Goal: Communication & Community: Ask a question

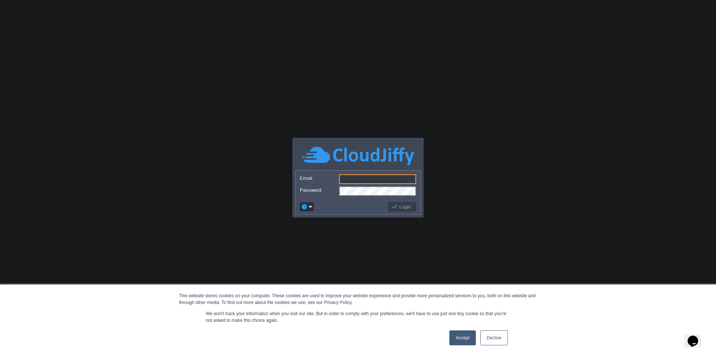
type input "[EMAIL_ADDRESS][PERSON_NAME][DOMAIN_NAME]"
click at [459, 342] on link "Accept" at bounding box center [462, 338] width 26 height 15
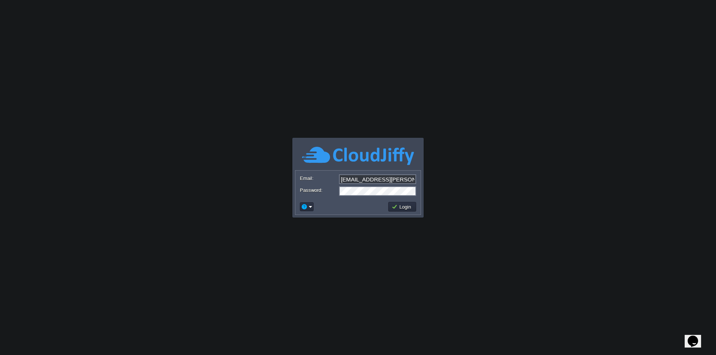
click at [411, 211] on td "Login" at bounding box center [402, 207] width 28 height 10
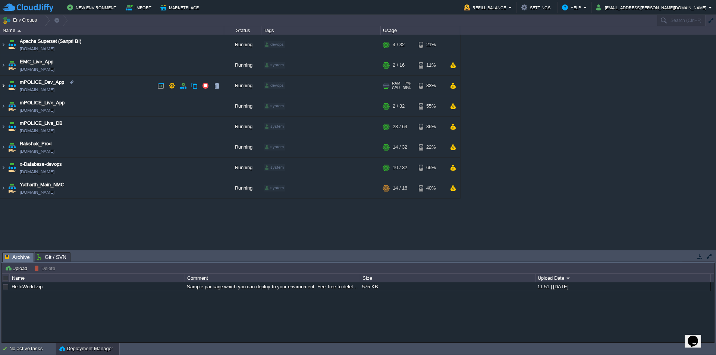
click at [3, 87] on img at bounding box center [3, 86] width 6 height 20
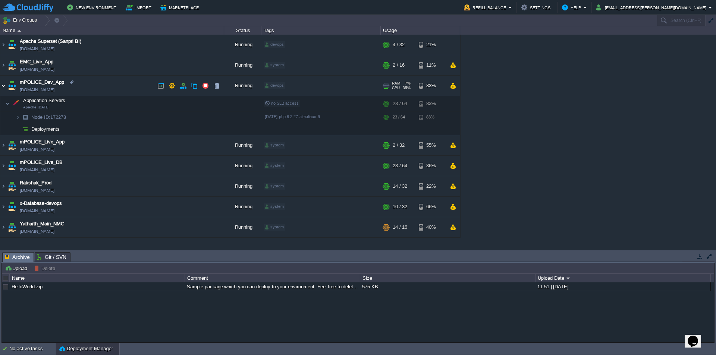
click at [3, 87] on img at bounding box center [3, 86] width 6 height 20
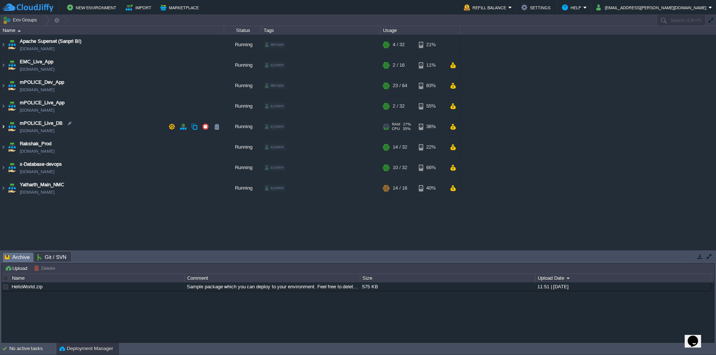
click at [5, 127] on img at bounding box center [3, 127] width 6 height 20
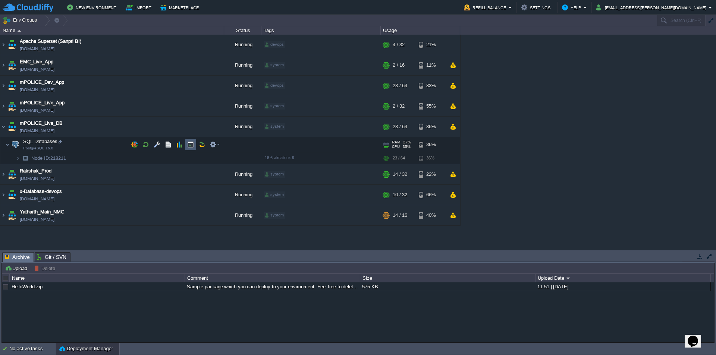
click at [193, 147] on button "button" at bounding box center [190, 144] width 7 height 7
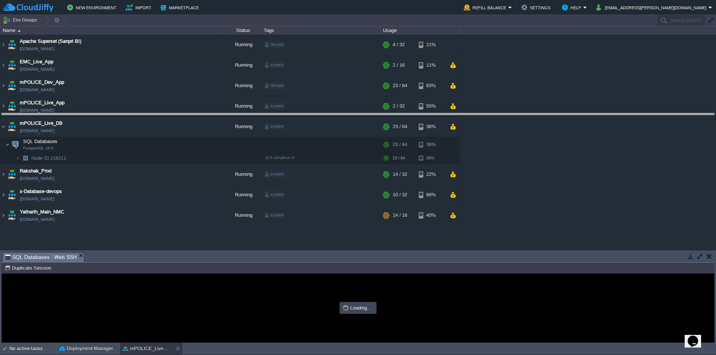
drag, startPoint x: 332, startPoint y: 263, endPoint x: 351, endPoint y: 94, distance: 170.0
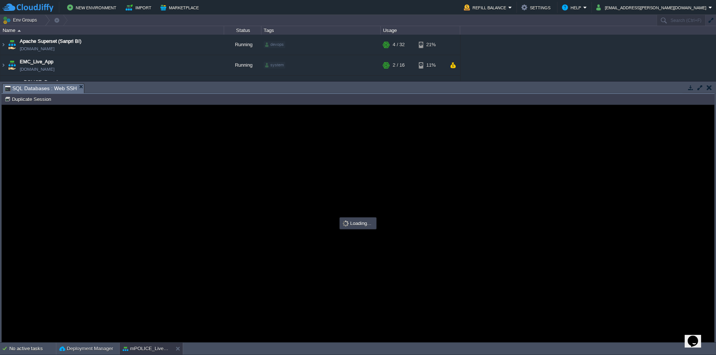
type input "#000000"
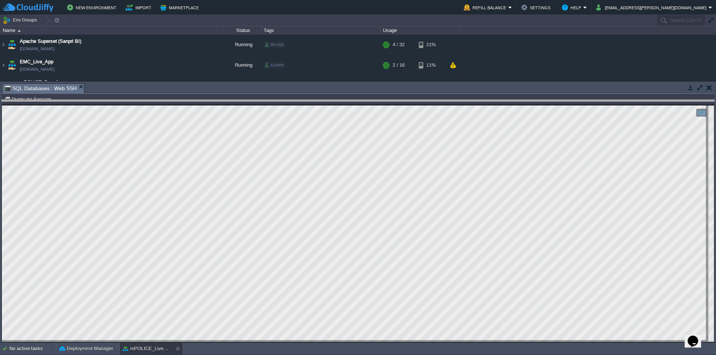
drag, startPoint x: 177, startPoint y: 94, endPoint x: 170, endPoint y: 188, distance: 94.6
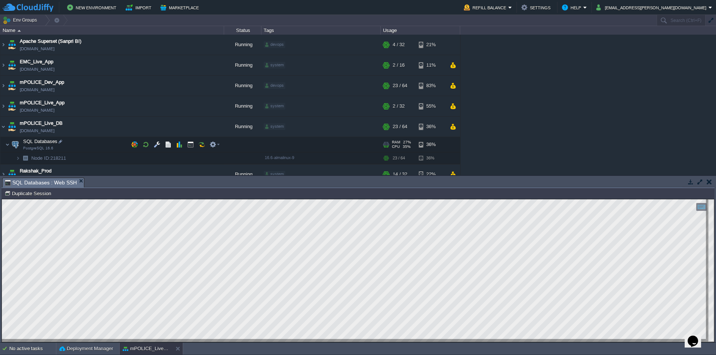
scroll to position [37, 0]
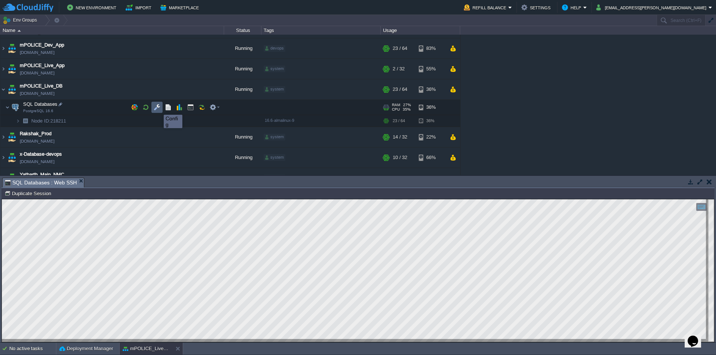
click at [158, 108] on button "button" at bounding box center [157, 107] width 7 height 7
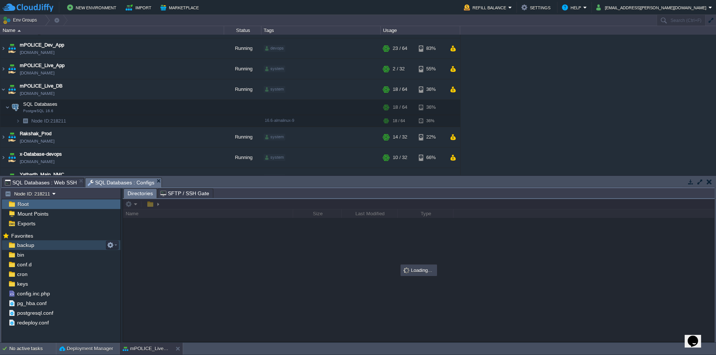
click at [44, 247] on div "backup" at bounding box center [61, 246] width 119 height 10
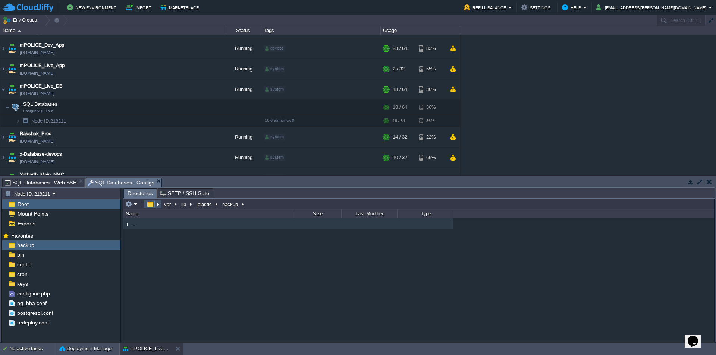
click at [150, 206] on button "button" at bounding box center [150, 204] width 11 height 7
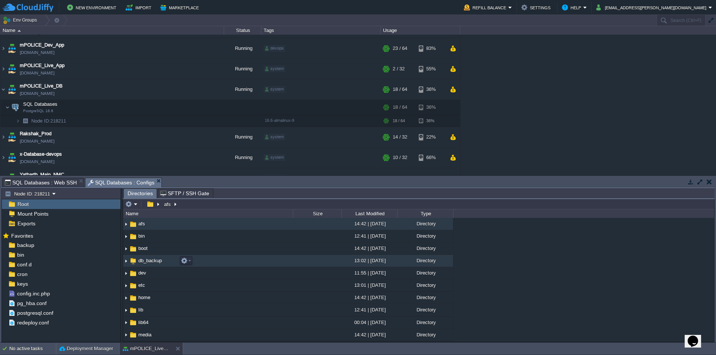
click at [151, 264] on span "db_backup" at bounding box center [150, 261] width 26 height 6
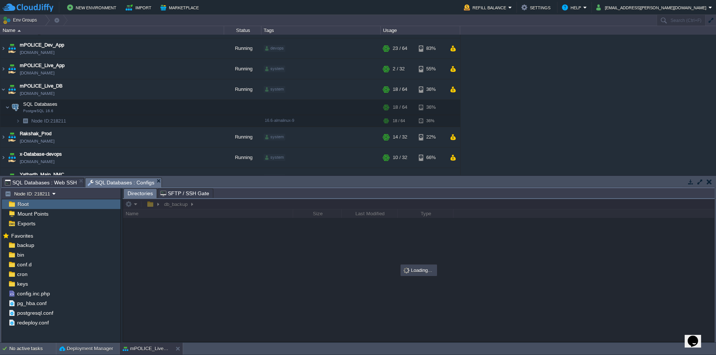
click at [210, 205] on div at bounding box center [418, 270] width 591 height 143
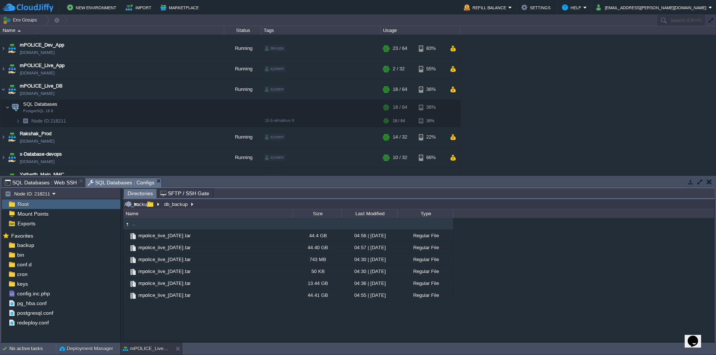
click at [214, 206] on input "/db_backup" at bounding box center [418, 204] width 591 height 10
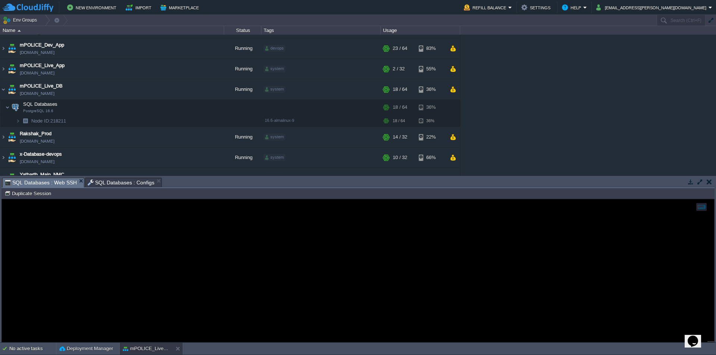
click at [48, 182] on span "SQL Databases : Web SSH" at bounding box center [41, 182] width 72 height 9
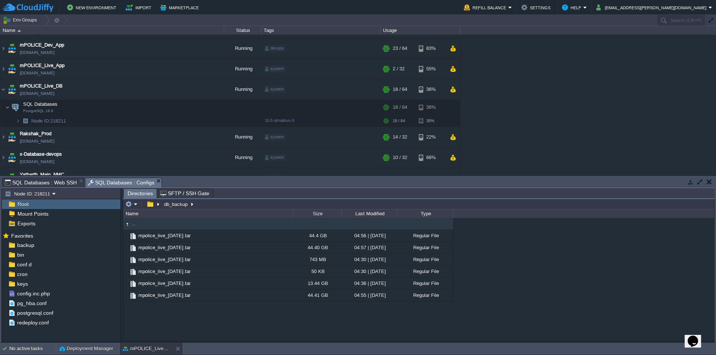
click at [125, 186] on span "SQL Databases : Configs" at bounding box center [121, 182] width 67 height 9
type input "/db_backup"
click at [206, 206] on input "/db_backup" at bounding box center [418, 204] width 591 height 10
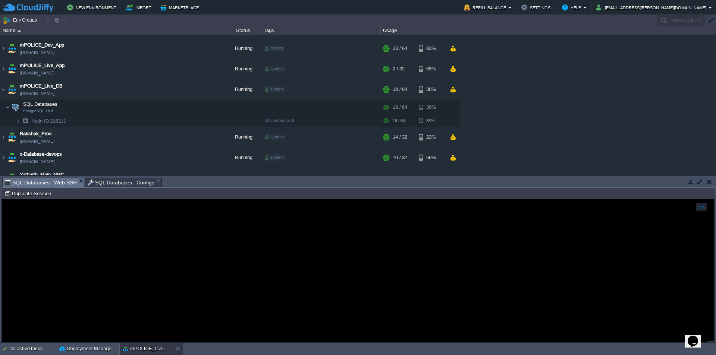
click at [49, 181] on span "SQL Databases : Web SSH" at bounding box center [41, 182] width 72 height 9
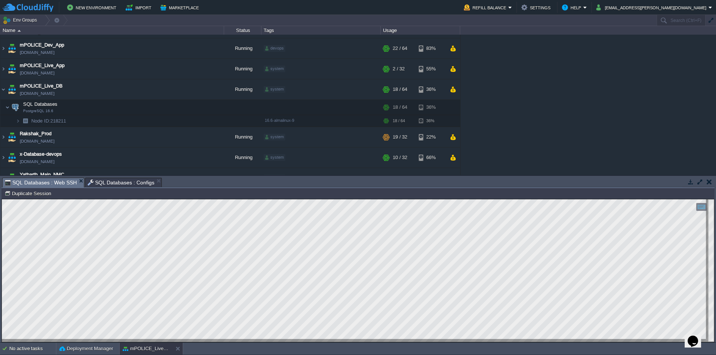
click at [106, 179] on span "SQL Databases : Configs" at bounding box center [121, 182] width 67 height 9
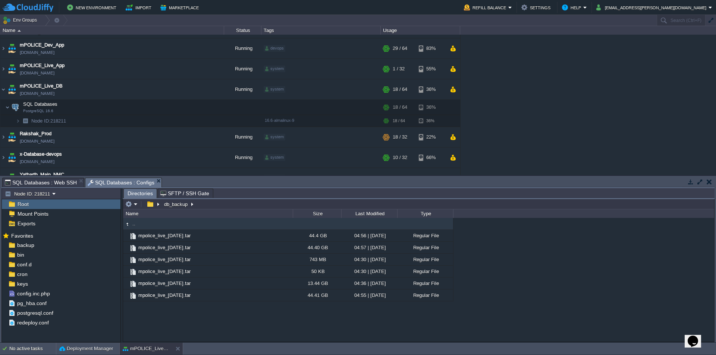
click at [692, 336] on icon "Chat widget" at bounding box center [693, 341] width 10 height 11
type input "Rakesh"
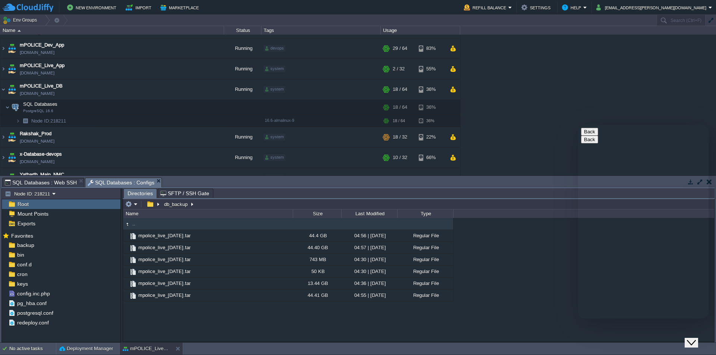
type input "9987023723"
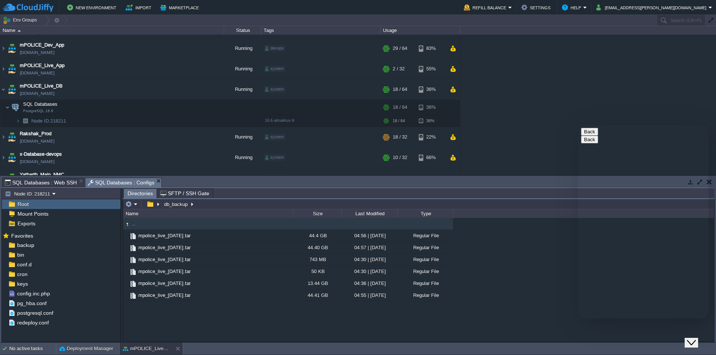
type input "[EMAIL_ADDRESS][PERSON_NAME][DOMAIN_NAME]"
